Goal: Task Accomplishment & Management: Complete application form

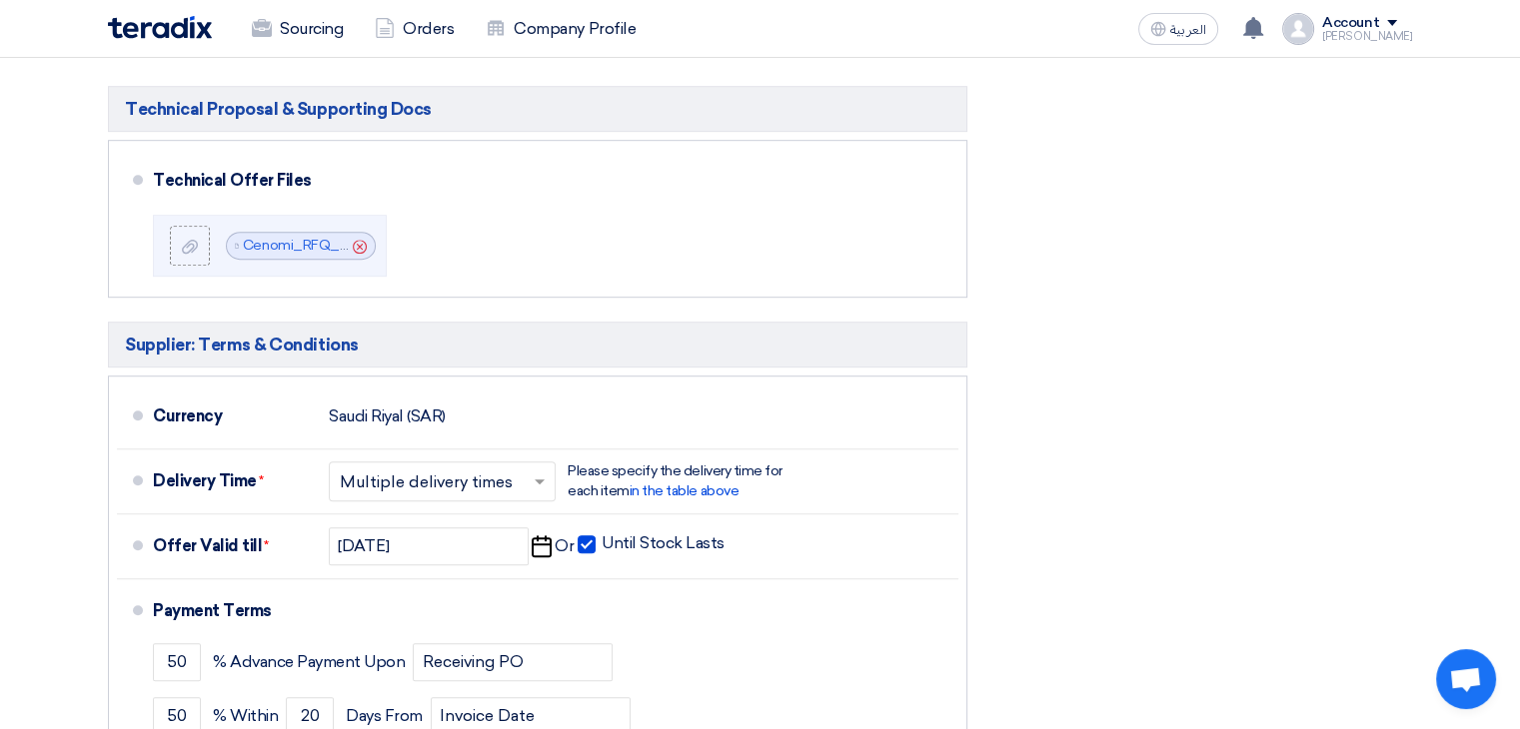
scroll to position [1095, 0]
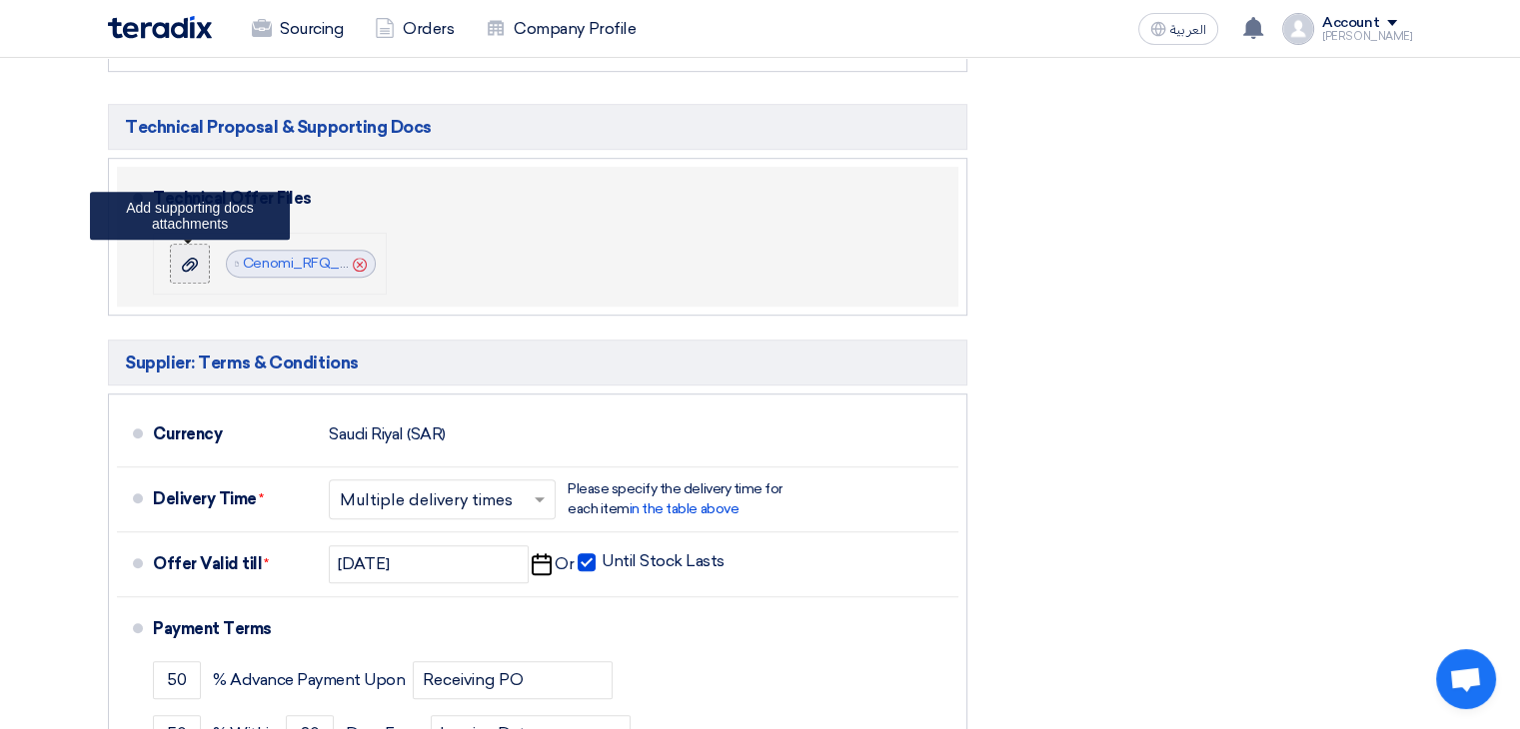
click at [180, 271] on label at bounding box center [190, 264] width 40 height 40
click at [0, 0] on input "file" at bounding box center [0, 0] width 0 height 0
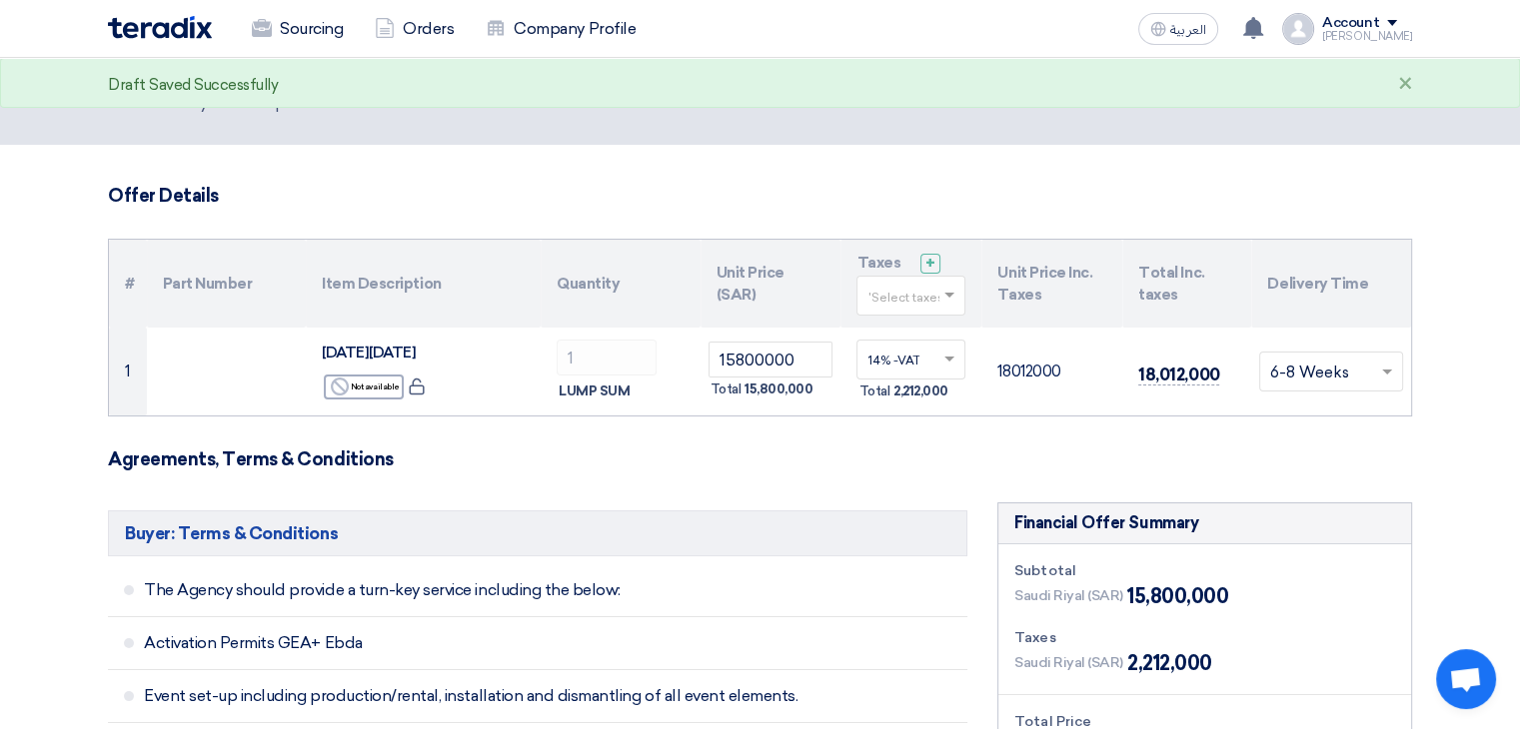
scroll to position [0, 0]
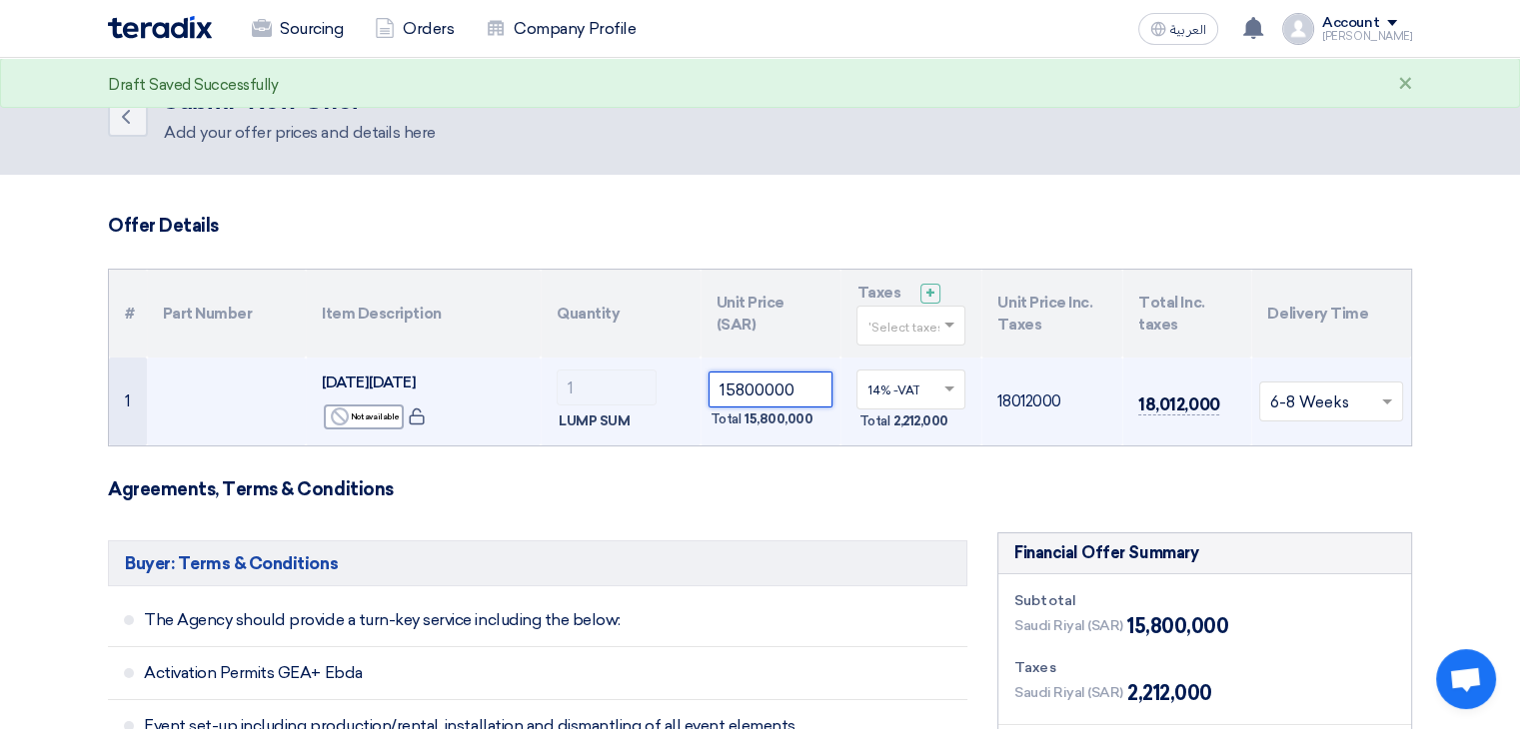
click at [753, 396] on input "15800000" at bounding box center [770, 390] width 125 height 36
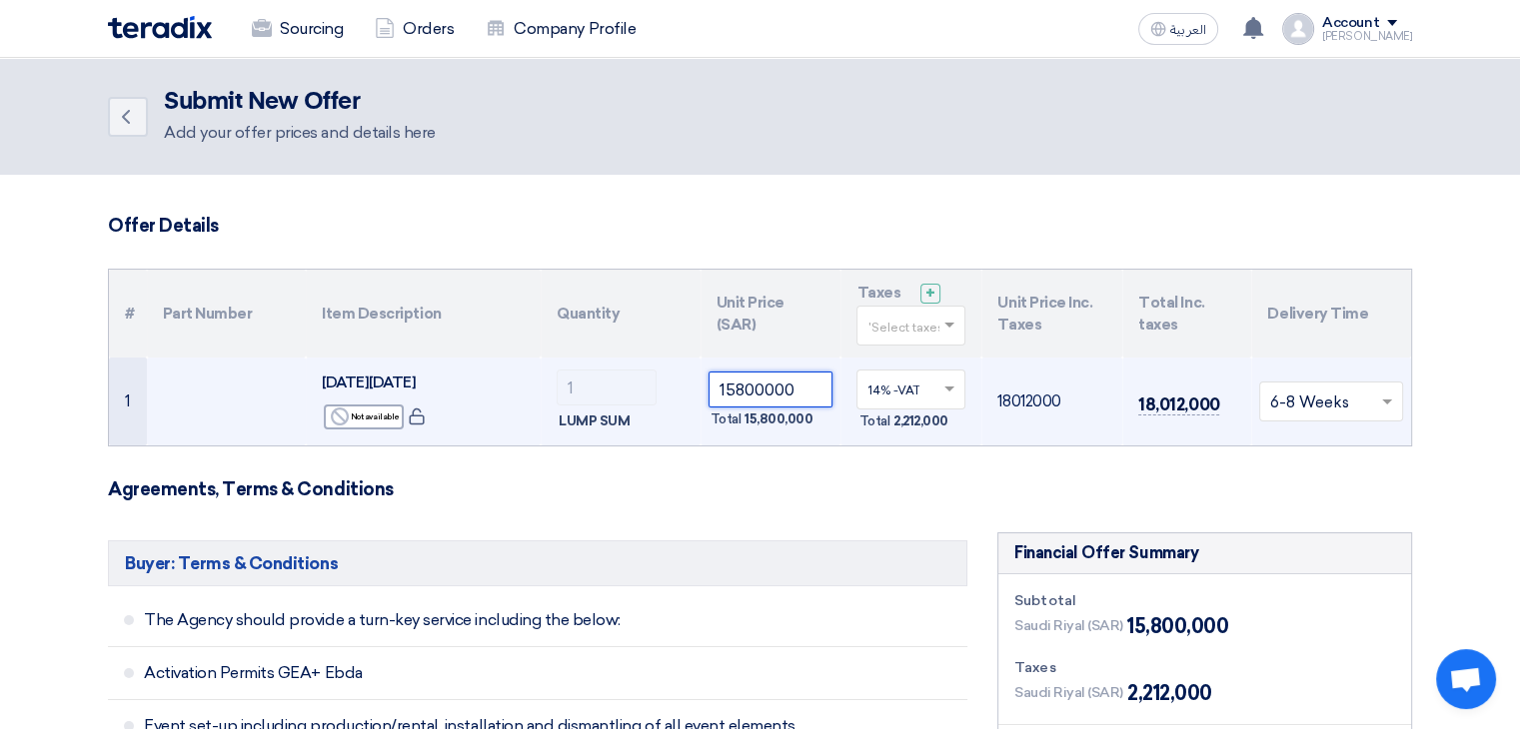
click at [755, 393] on input "15800000" at bounding box center [770, 390] width 125 height 36
click at [721, 396] on input "15800000" at bounding box center [770, 390] width 125 height 36
click at [738, 393] on input "15800000" at bounding box center [770, 390] width 125 height 36
click at [732, 393] on input "15800000" at bounding box center [770, 390] width 125 height 36
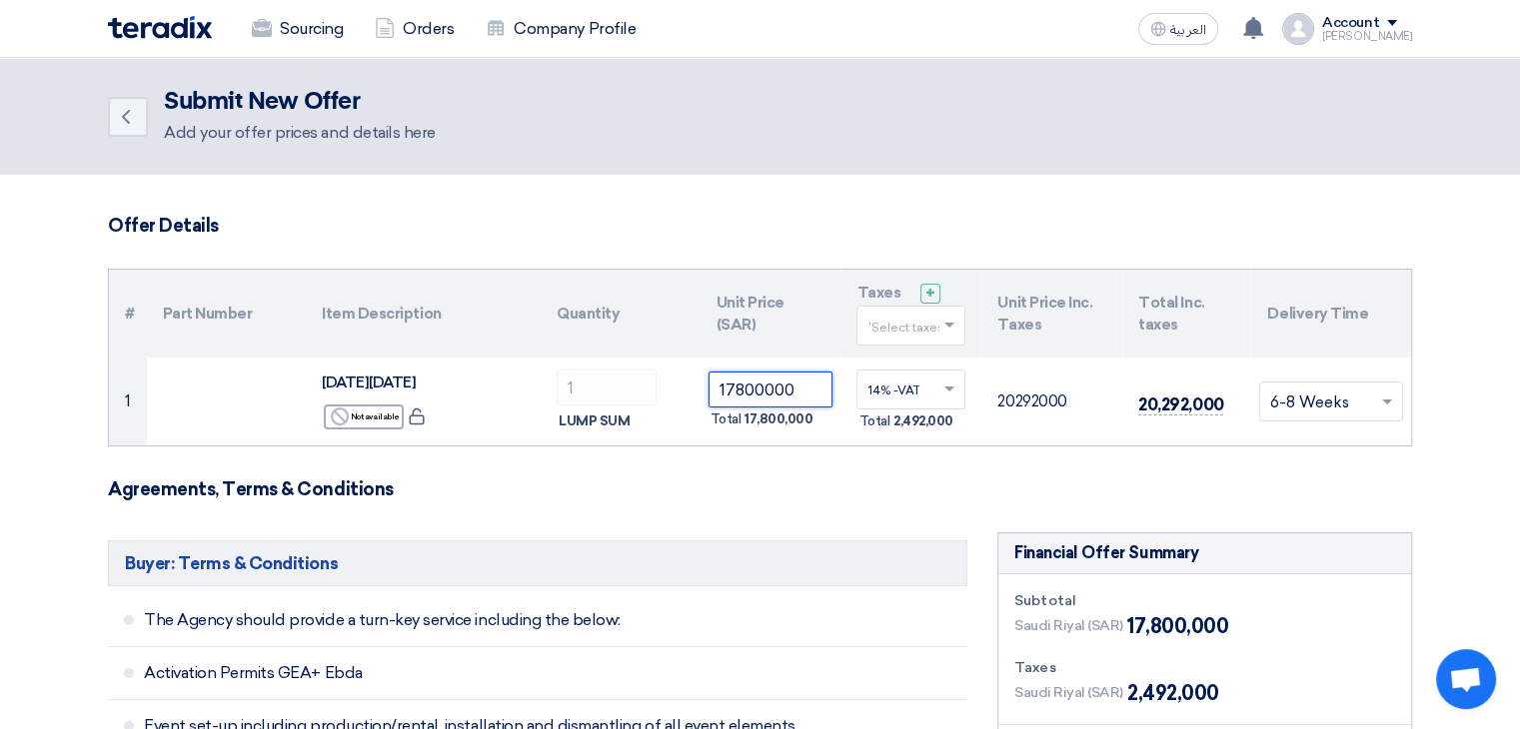
type input "17800000"
click at [872, 498] on h3 "Agreements, Terms & Conditions" at bounding box center [760, 490] width 1304 height 22
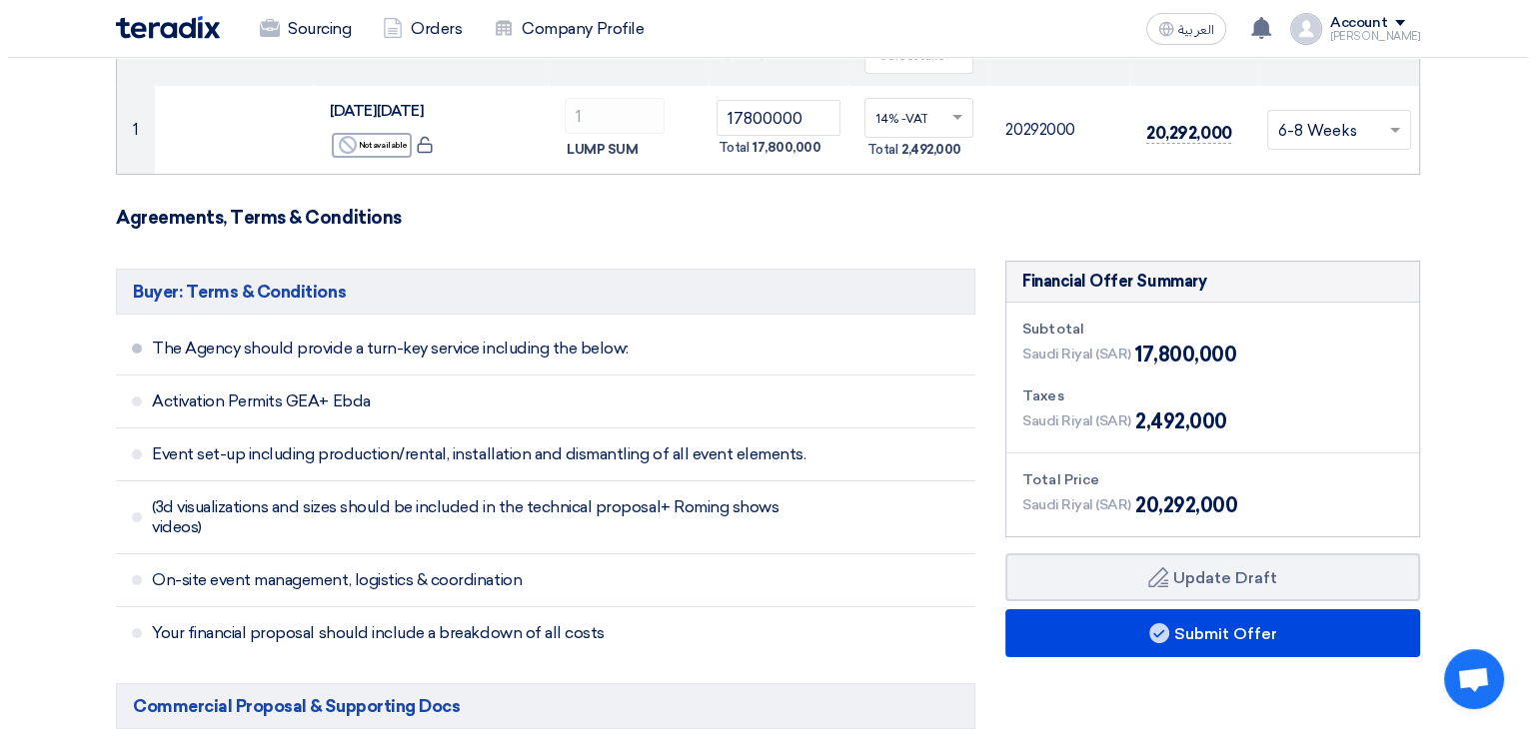
scroll to position [270, 0]
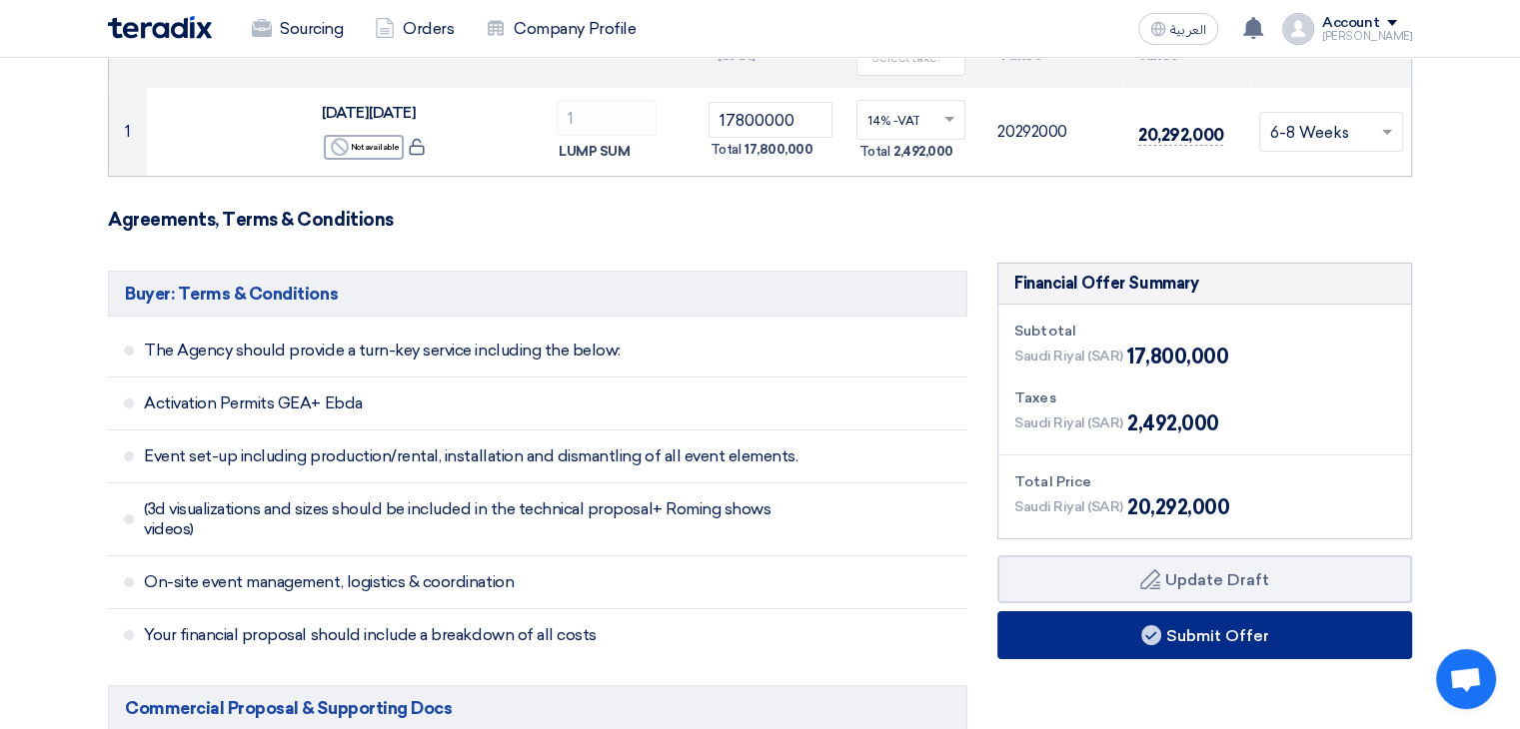
click at [1108, 636] on button "Submit Offer" at bounding box center [1204, 636] width 415 height 48
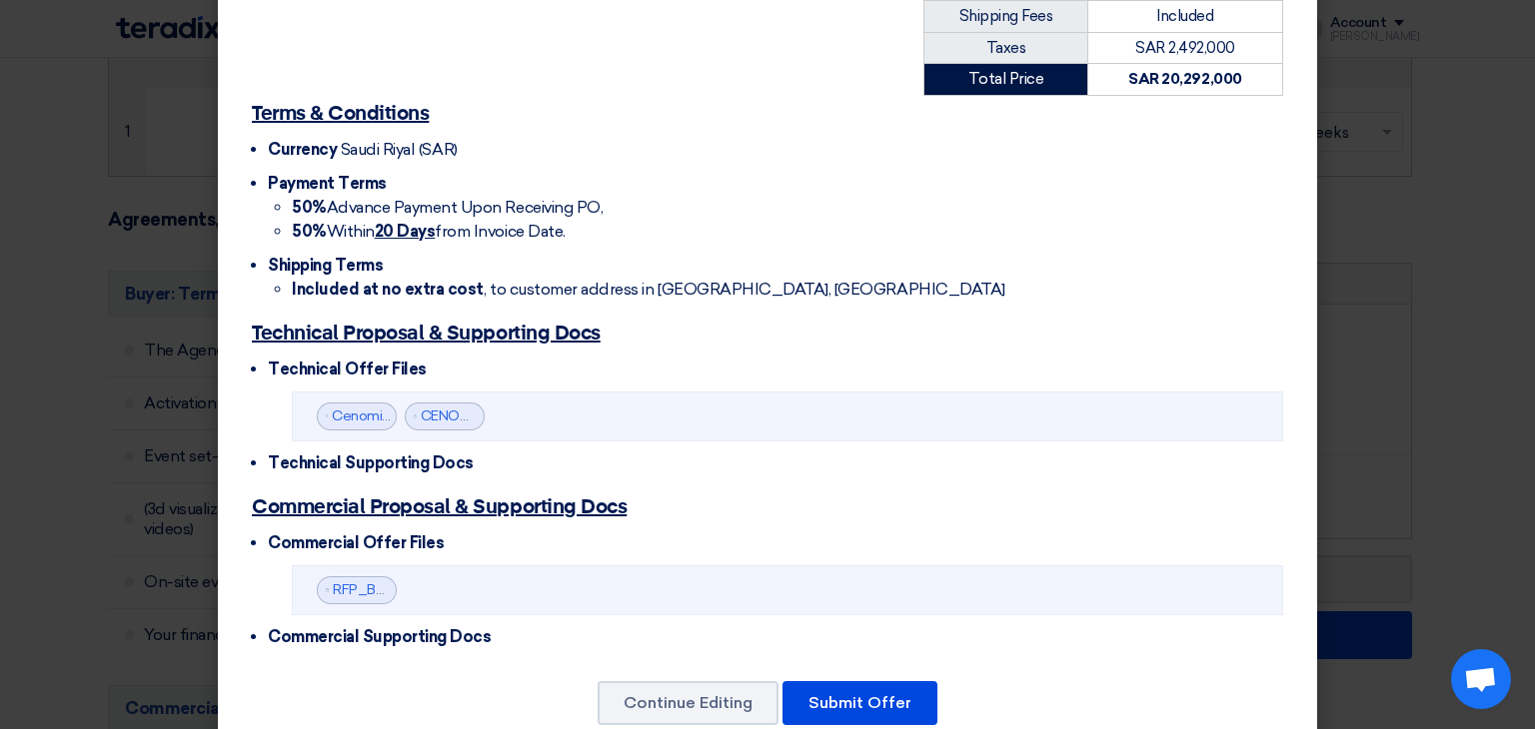
scroll to position [566, 0]
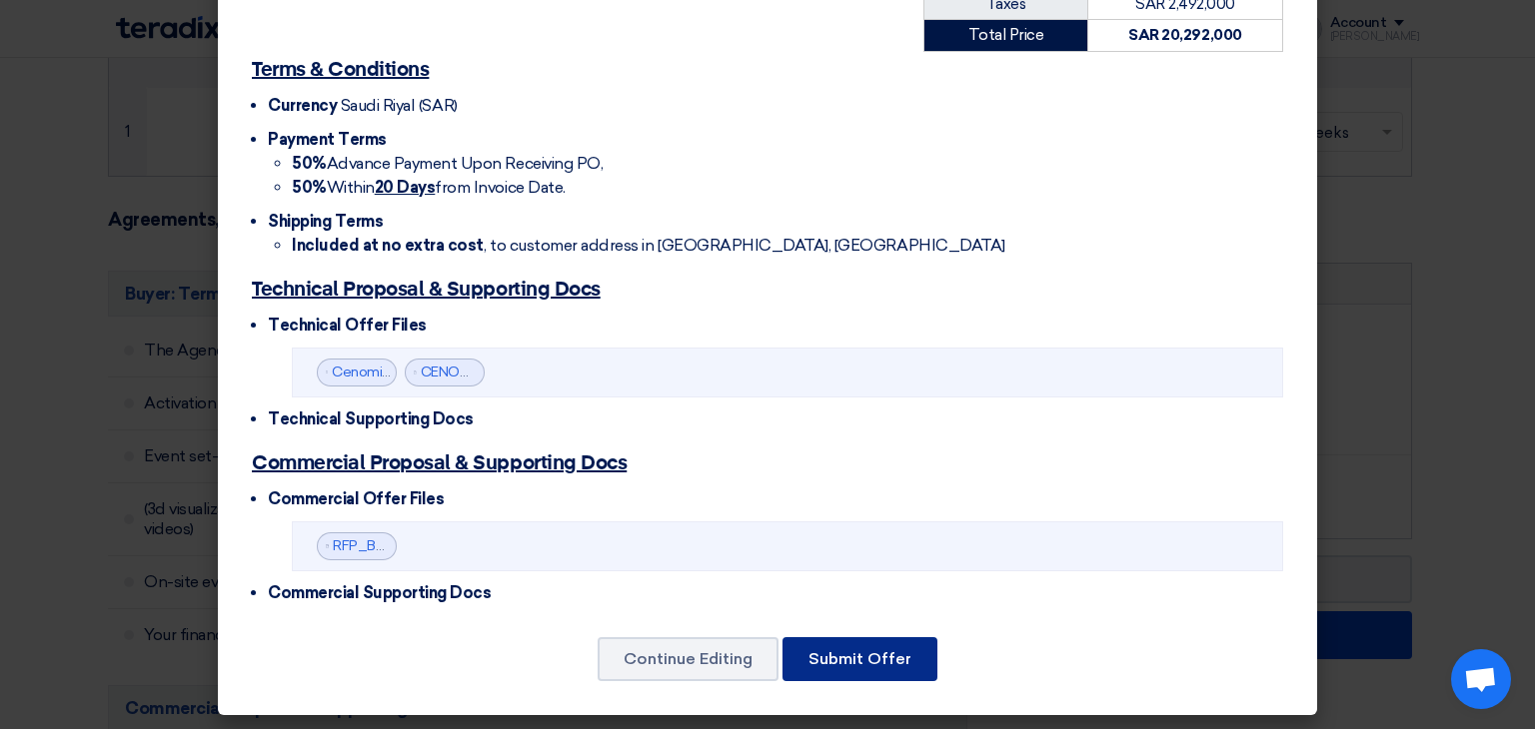
click at [861, 656] on button "Submit Offer" at bounding box center [859, 660] width 155 height 44
